Goal: Use online tool/utility

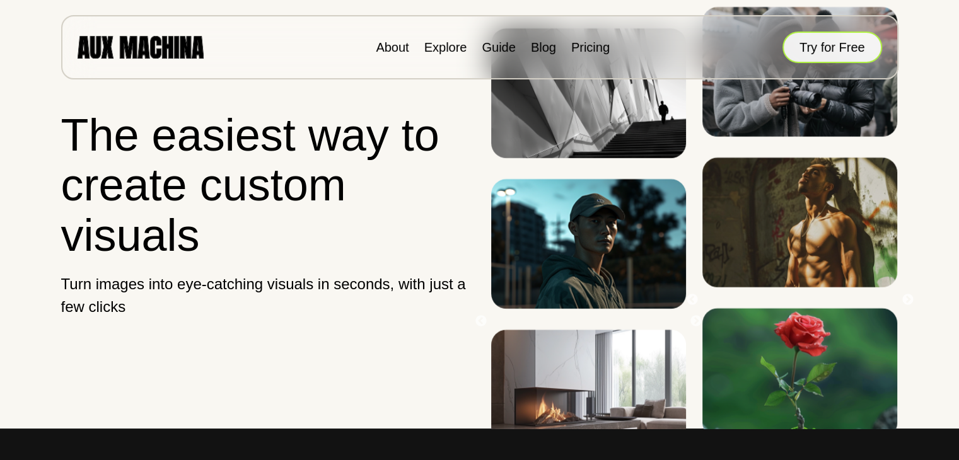
click at [821, 51] on button "Try for Free" at bounding box center [833, 48] width 100 height 32
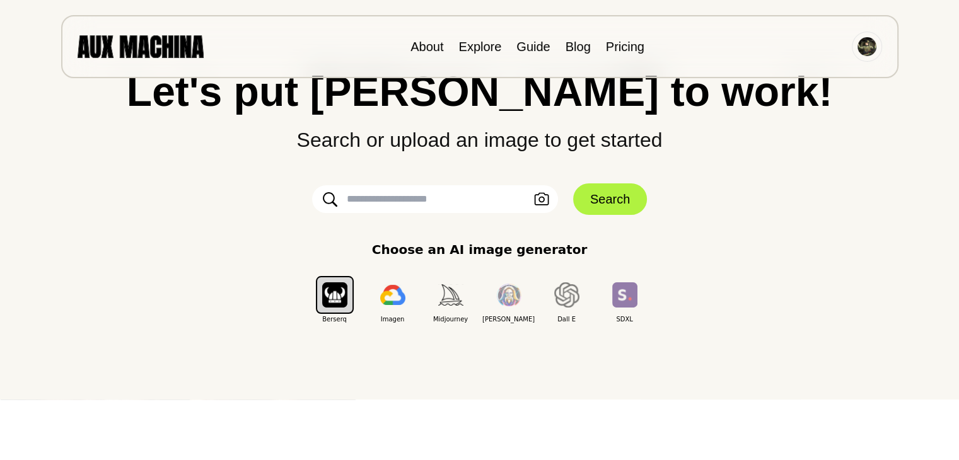
scroll to position [126, 0]
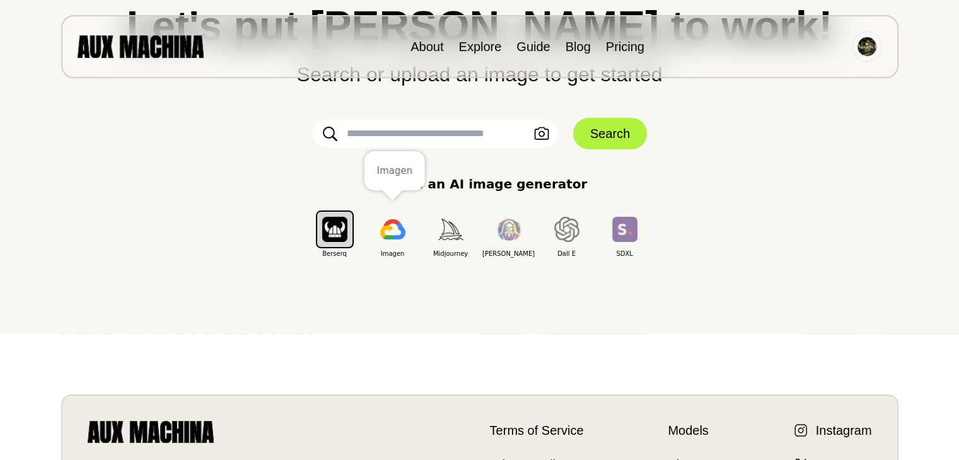
click at [390, 226] on img "button" at bounding box center [392, 229] width 25 height 20
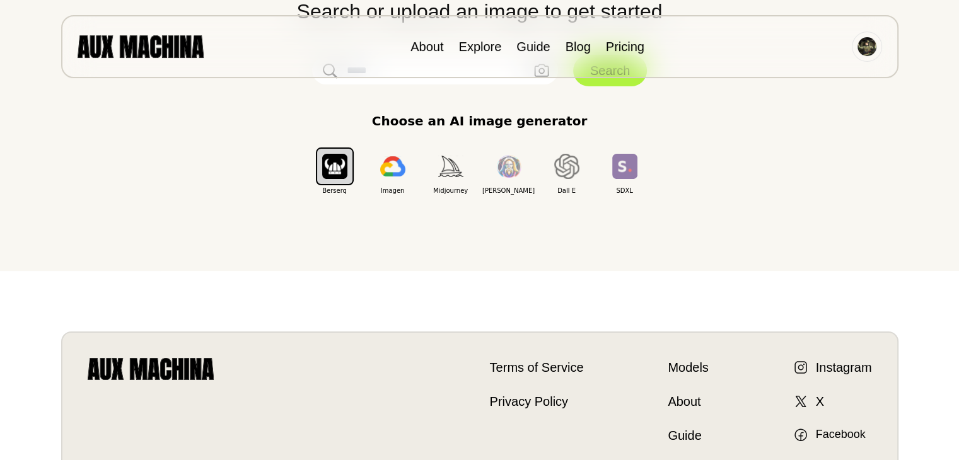
scroll to position [126, 0]
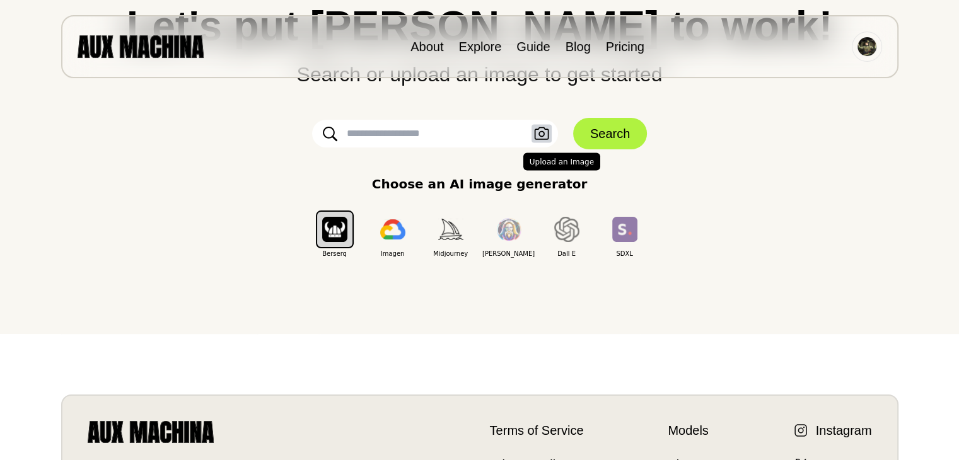
click at [538, 131] on icon "button" at bounding box center [541, 133] width 15 height 13
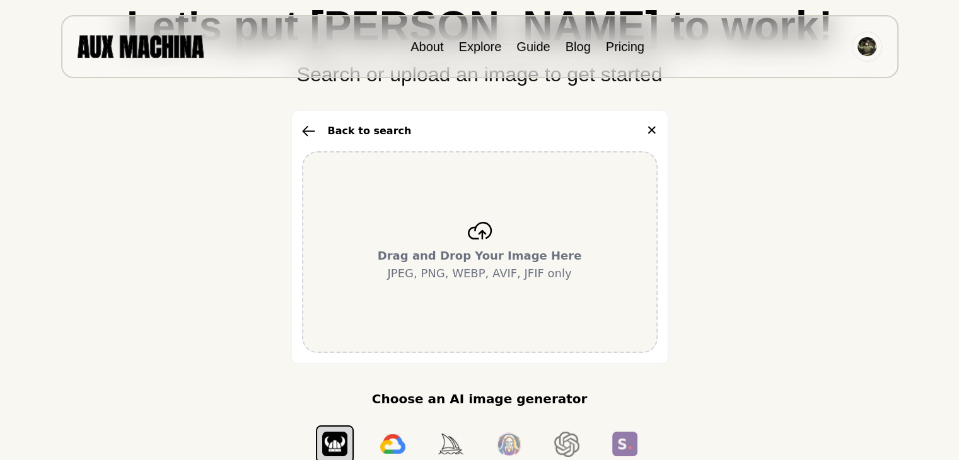
click at [479, 240] on div "Drag and Drop Your Image Here JPEG, PNG, WEBP, AVIF, JFIF only" at bounding box center [480, 252] width 356 height 202
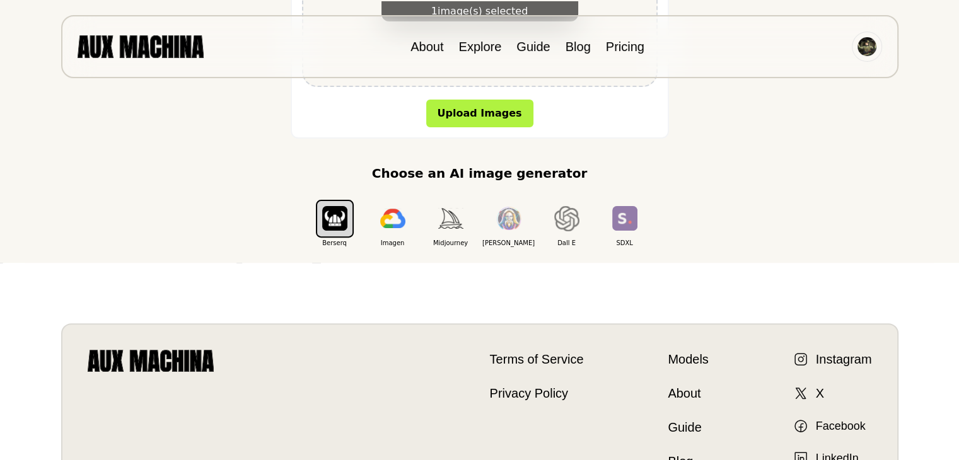
scroll to position [378, 0]
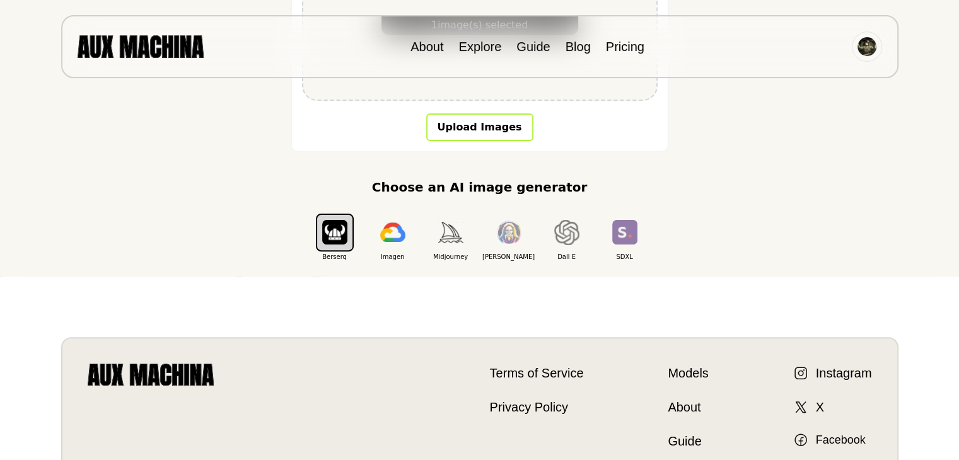
click at [480, 125] on button "Upload Images" at bounding box center [479, 127] width 107 height 28
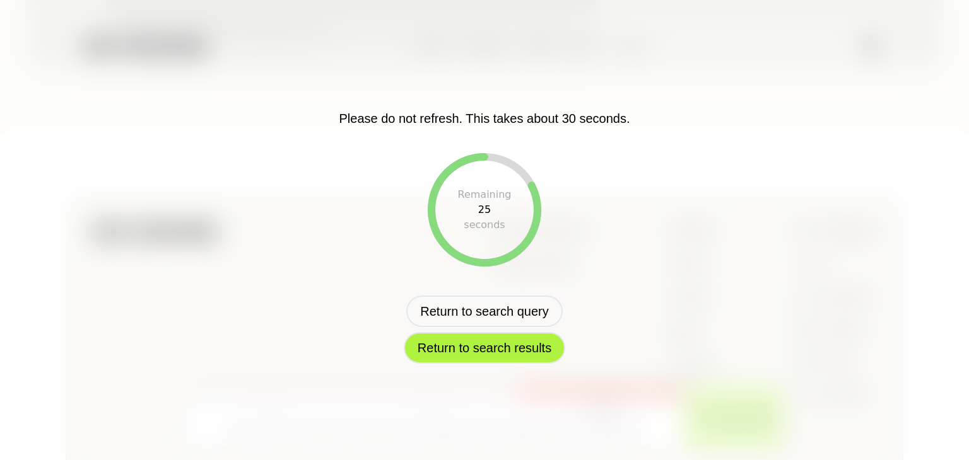
click at [491, 352] on button "Return to search results" at bounding box center [484, 348] width 161 height 32
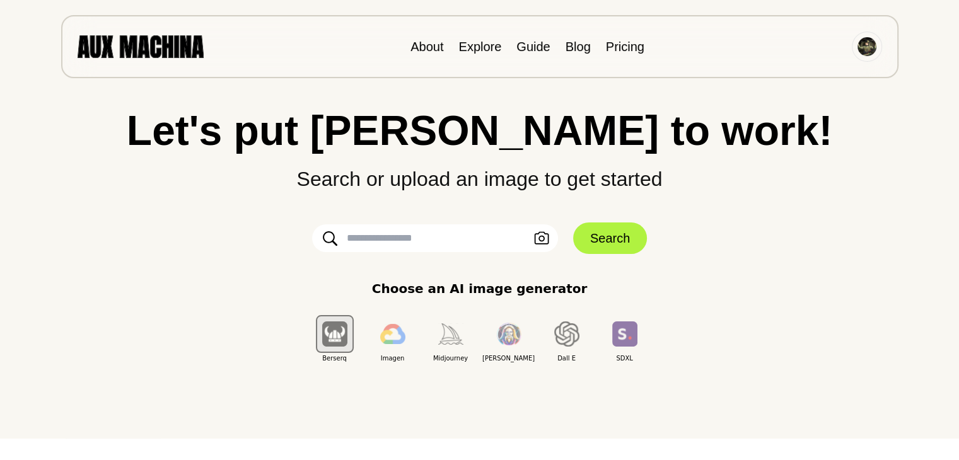
scroll to position [0, 0]
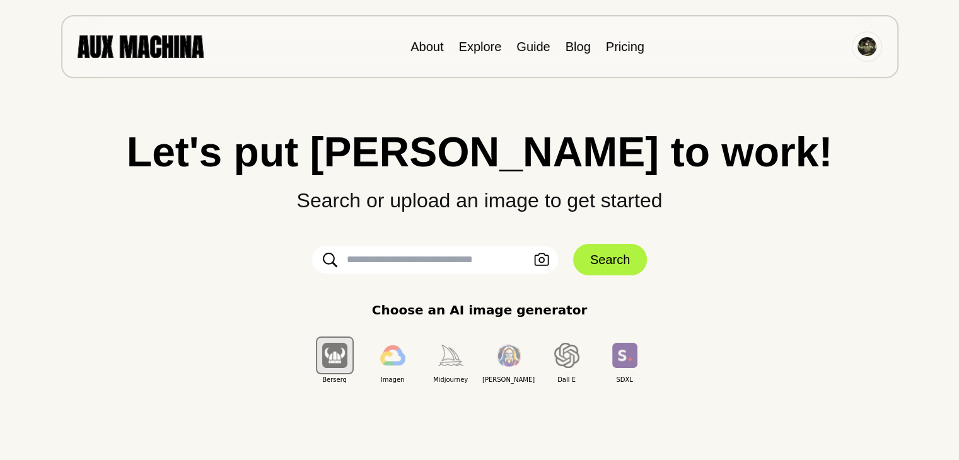
click at [419, 263] on input "text" at bounding box center [435, 260] width 246 height 28
